Goal: Information Seeking & Learning: Learn about a topic

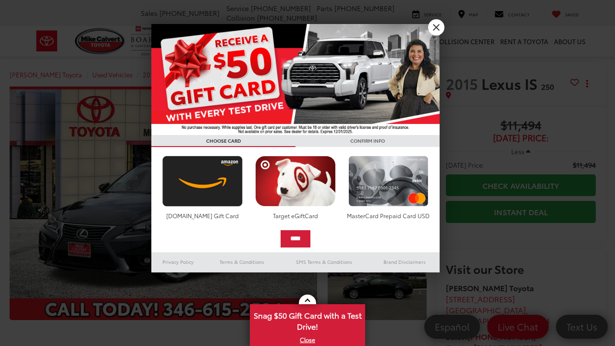
click at [433, 31] on link "X" at bounding box center [436, 27] width 16 height 16
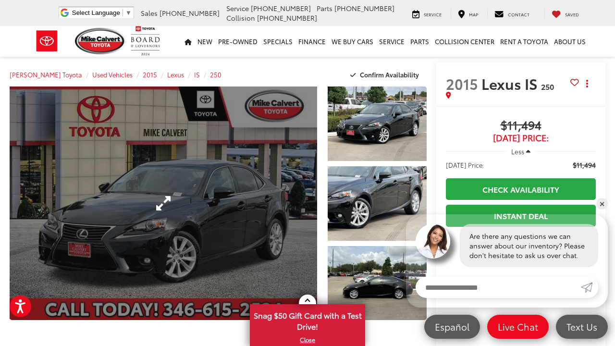
click at [265, 203] on link "Expand Photo 0" at bounding box center [163, 202] width 307 height 233
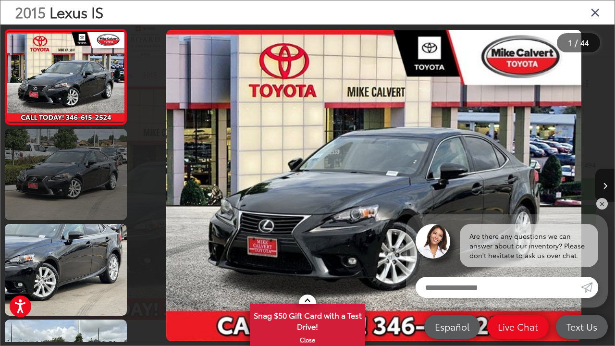
click at [102, 174] on link at bounding box center [66, 174] width 122 height 91
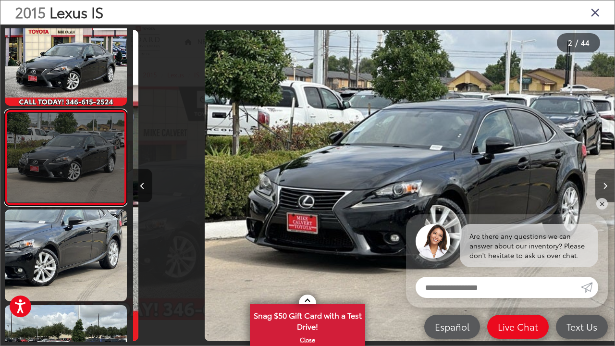
scroll to position [0, 481]
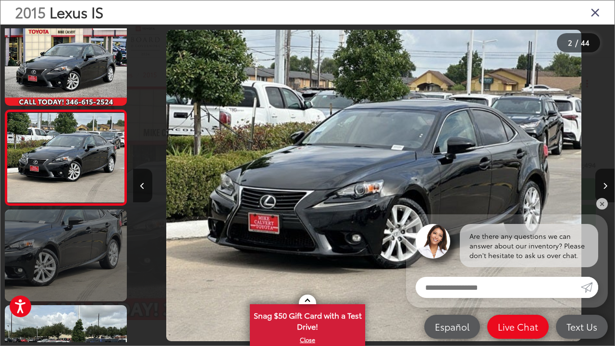
click at [106, 251] on link at bounding box center [66, 254] width 122 height 91
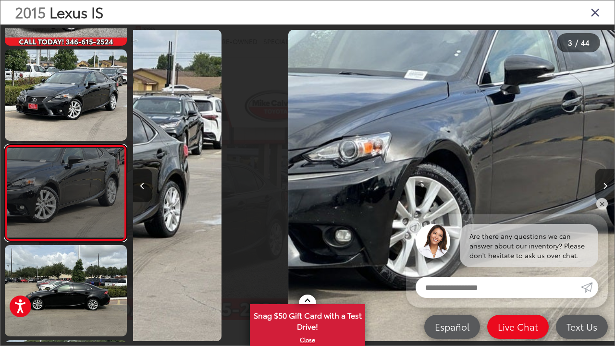
scroll to position [109, 0]
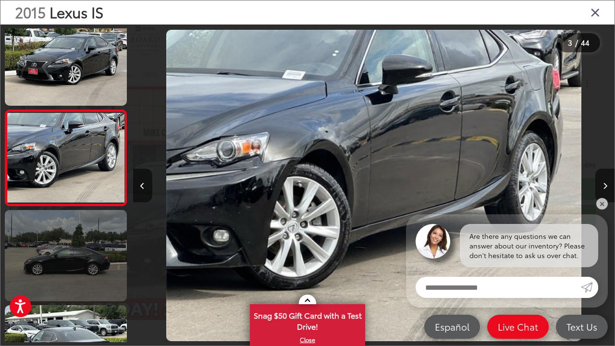
click at [102, 262] on link at bounding box center [66, 255] width 122 height 91
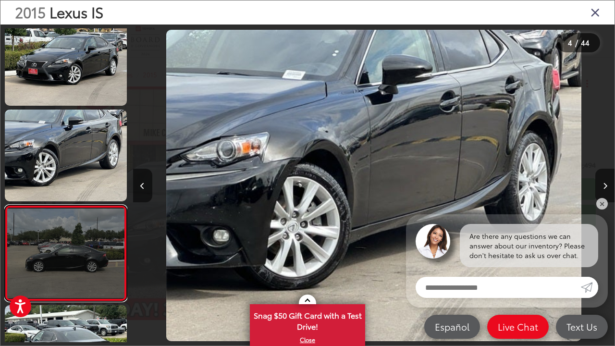
scroll to position [205, 0]
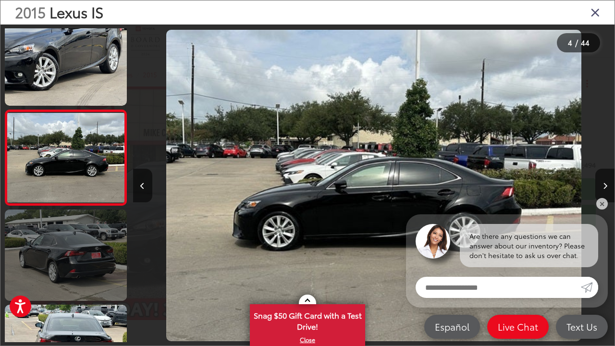
click at [102, 248] on link at bounding box center [66, 254] width 122 height 91
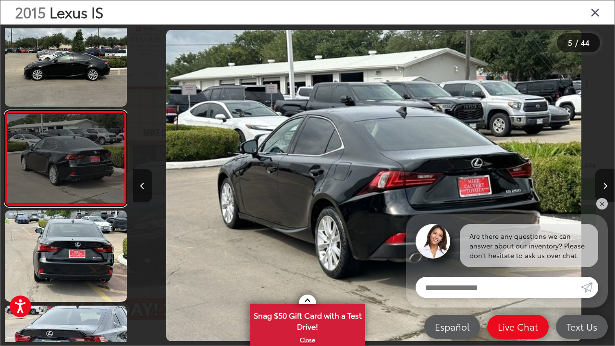
scroll to position [300, 0]
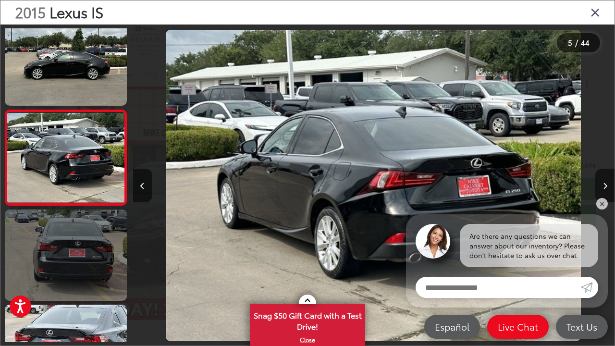
click at [102, 266] on link at bounding box center [66, 254] width 122 height 91
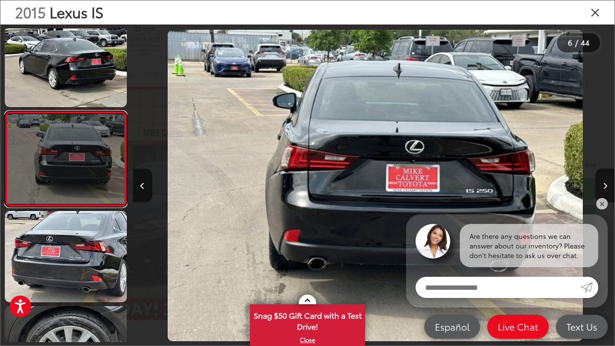
scroll to position [395, 0]
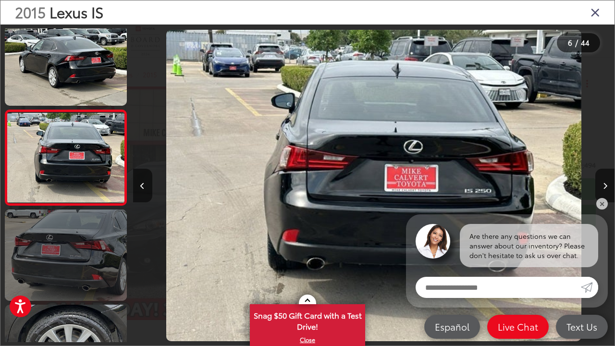
click at [102, 275] on link at bounding box center [66, 254] width 122 height 91
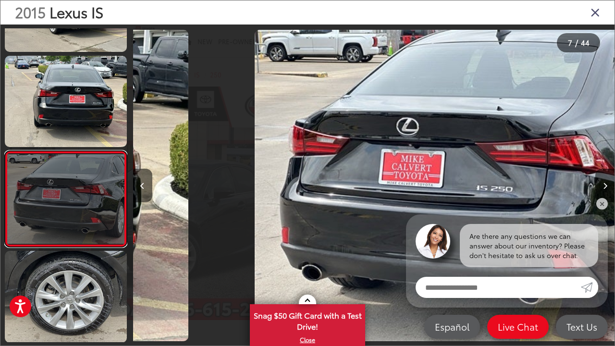
scroll to position [490, 0]
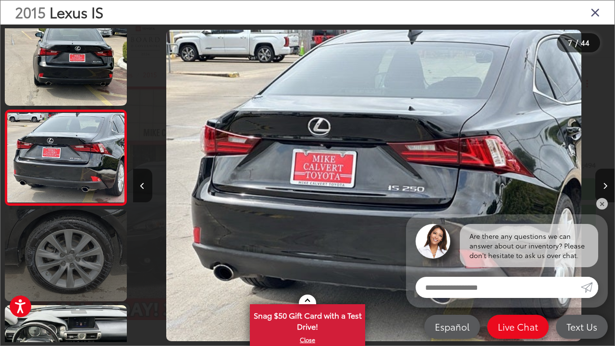
click at [100, 285] on link at bounding box center [66, 254] width 122 height 91
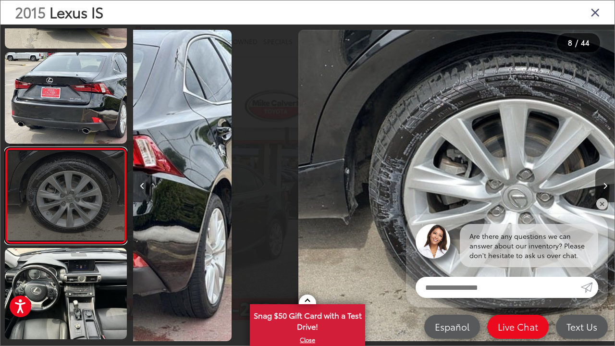
scroll to position [585, 0]
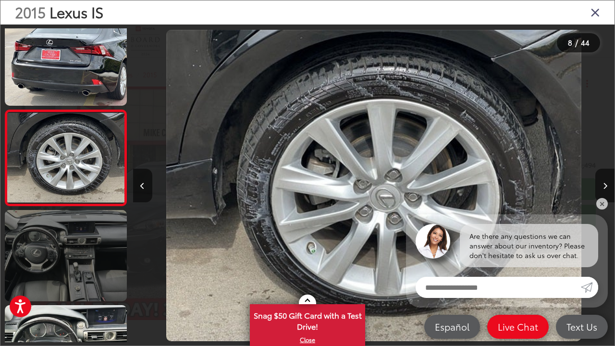
click at [100, 282] on link at bounding box center [66, 255] width 122 height 91
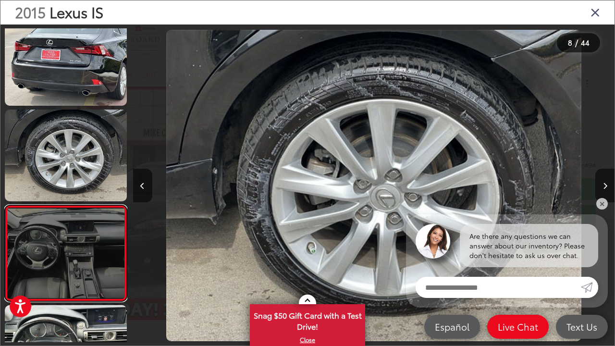
scroll to position [0, 0]
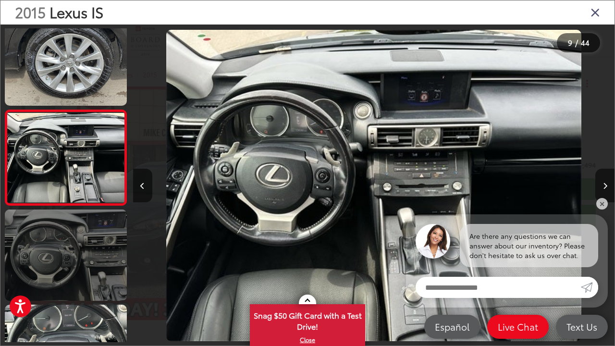
click at [100, 270] on link at bounding box center [66, 254] width 122 height 91
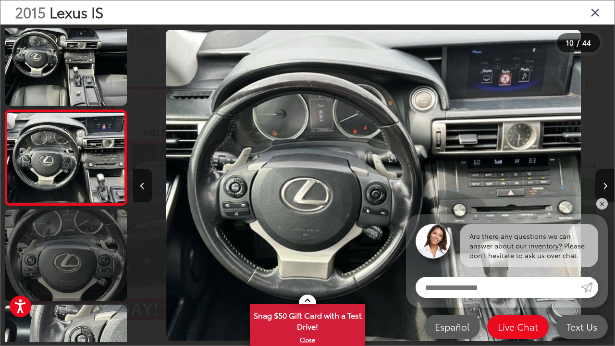
click at [101, 270] on link at bounding box center [66, 254] width 122 height 91
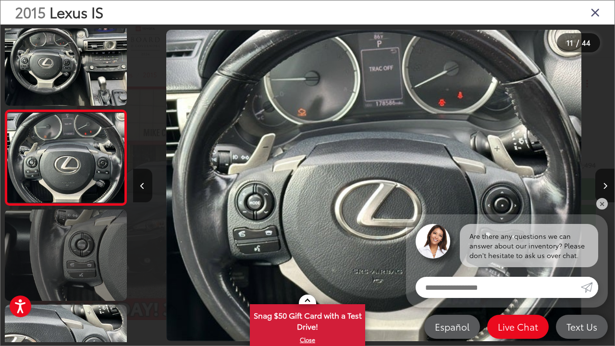
click at [101, 270] on link at bounding box center [66, 254] width 122 height 91
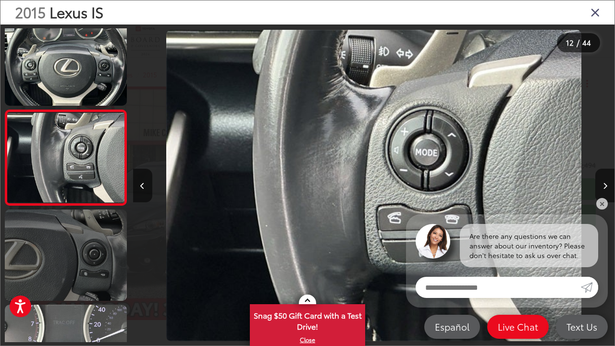
click at [101, 270] on link at bounding box center [66, 254] width 122 height 91
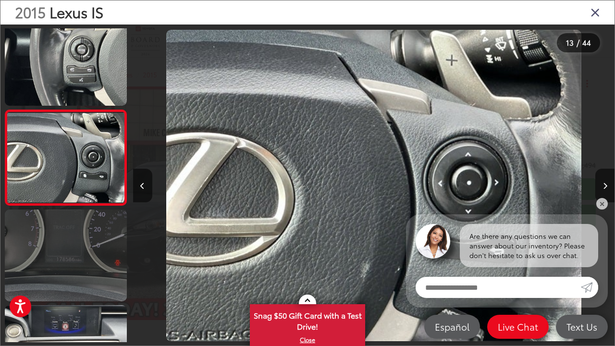
click at [101, 270] on link at bounding box center [66, 254] width 122 height 91
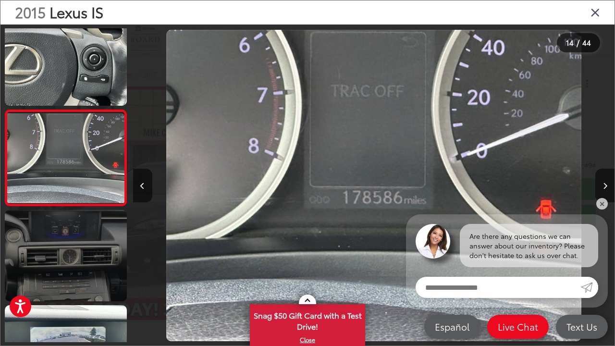
click at [98, 282] on link at bounding box center [66, 255] width 122 height 91
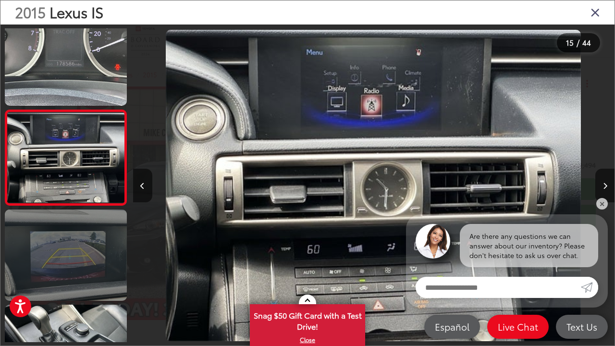
click at [94, 273] on link at bounding box center [66, 254] width 122 height 91
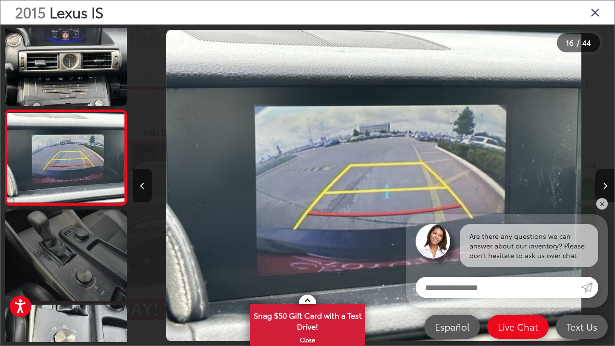
click at [94, 282] on link at bounding box center [66, 254] width 122 height 91
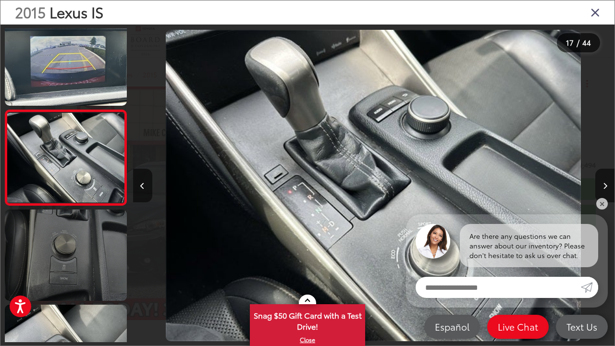
click at [90, 292] on link at bounding box center [66, 254] width 122 height 91
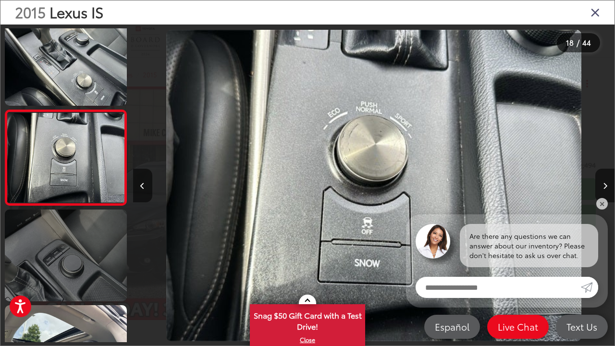
click at [91, 289] on link at bounding box center [66, 254] width 122 height 91
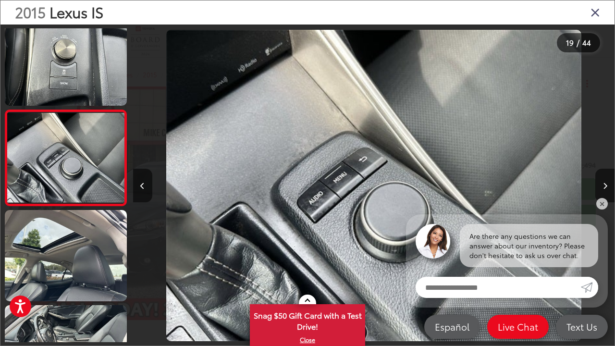
click at [598, 12] on icon "Close gallery" at bounding box center [595, 12] width 10 height 12
